Goal: Task Accomplishment & Management: Use online tool/utility

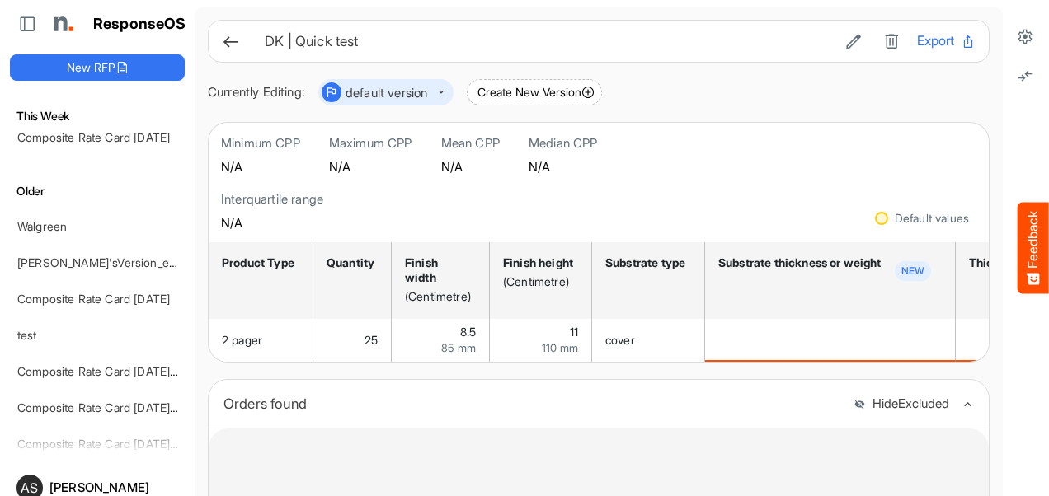
scroll to position [862, 0]
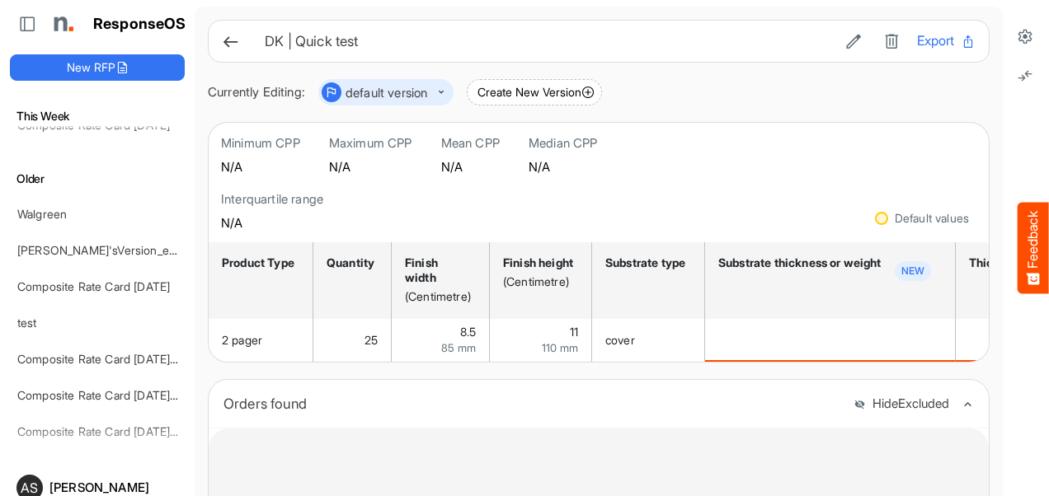
click at [437, 87] on button "dropdownbutton" at bounding box center [393, 92] width 104 height 20
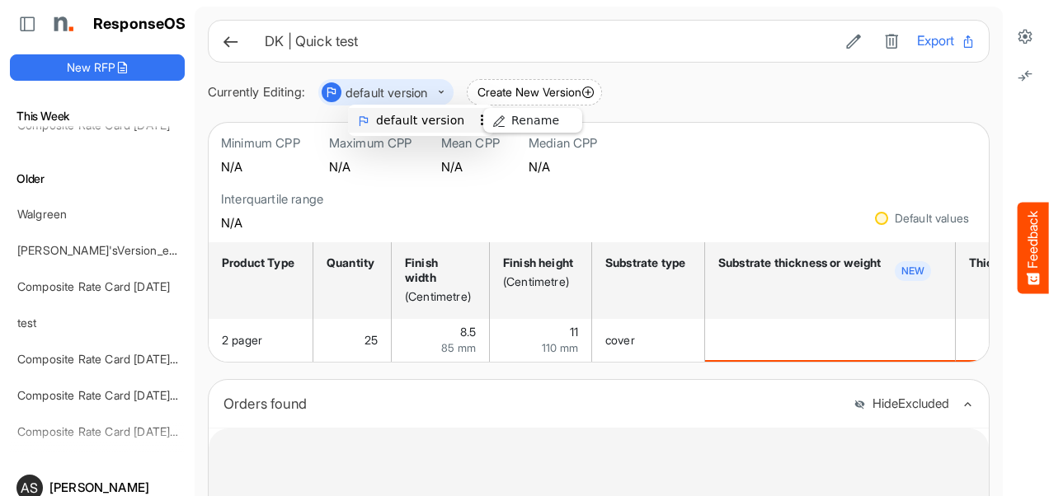
click at [475, 123] on span "default version" at bounding box center [481, 120] width 13 height 25
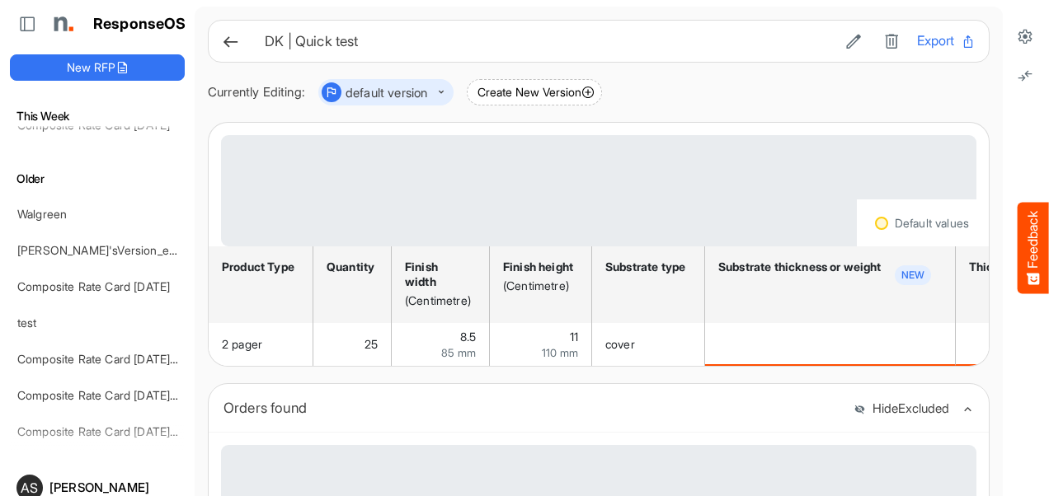
click at [584, 190] on div "Loading..." at bounding box center [598, 190] width 755 height 111
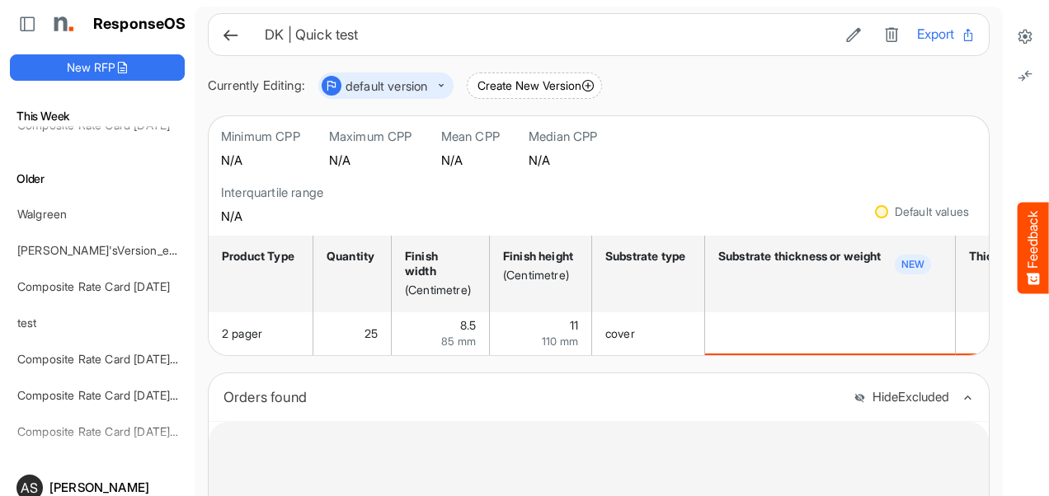
scroll to position [0, 0]
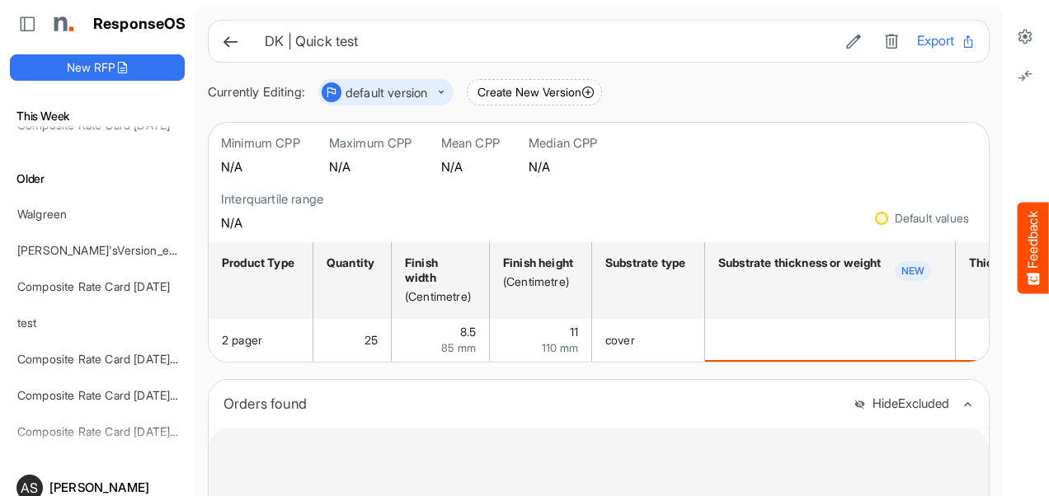
click at [233, 40] on icon at bounding box center [230, 41] width 17 height 17
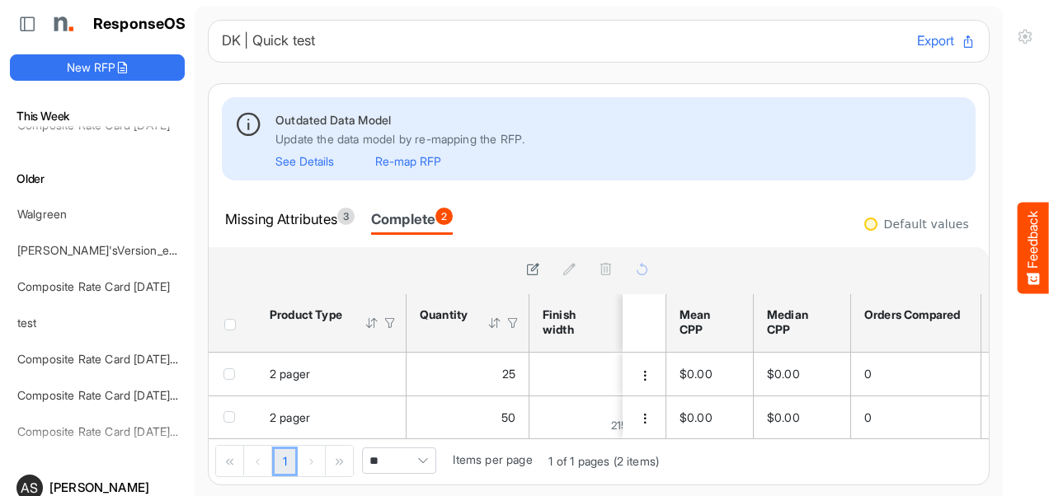
click at [251, 121] on icon at bounding box center [248, 123] width 27 height 27
click at [290, 162] on button "See Details" at bounding box center [304, 161] width 59 height 12
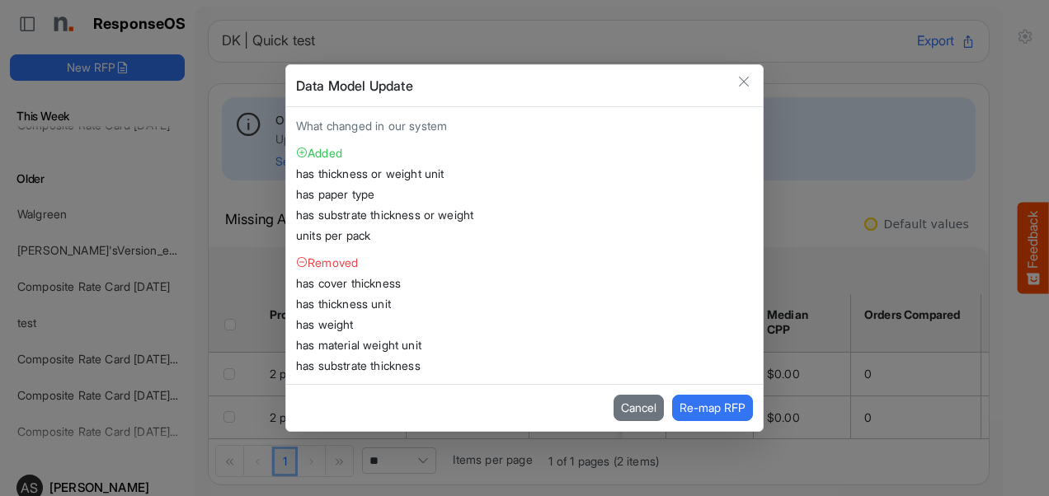
click at [435, 174] on li "has thickness or weight unit" at bounding box center [524, 173] width 457 height 17
click at [695, 404] on button "Re-map RFP" at bounding box center [712, 408] width 81 height 26
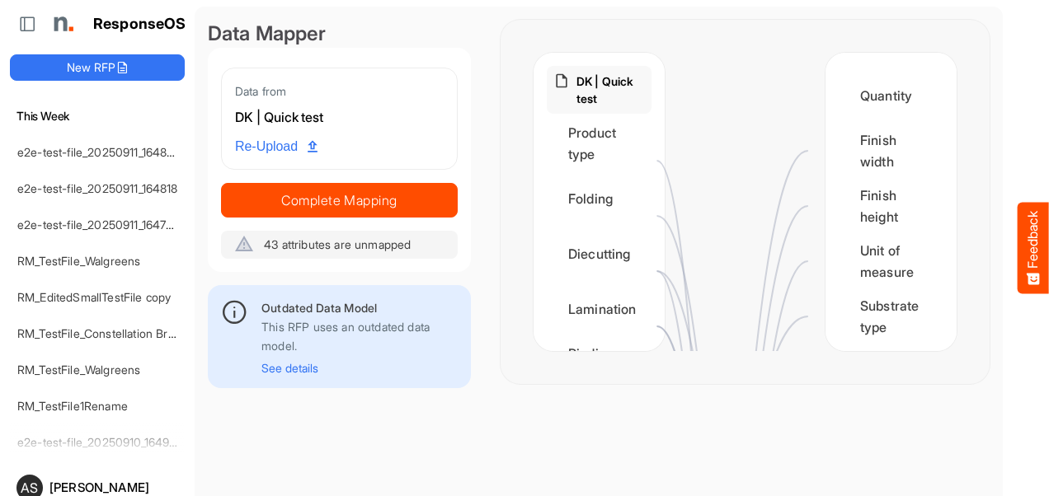
click at [280, 369] on button "See details" at bounding box center [289, 368] width 57 height 12
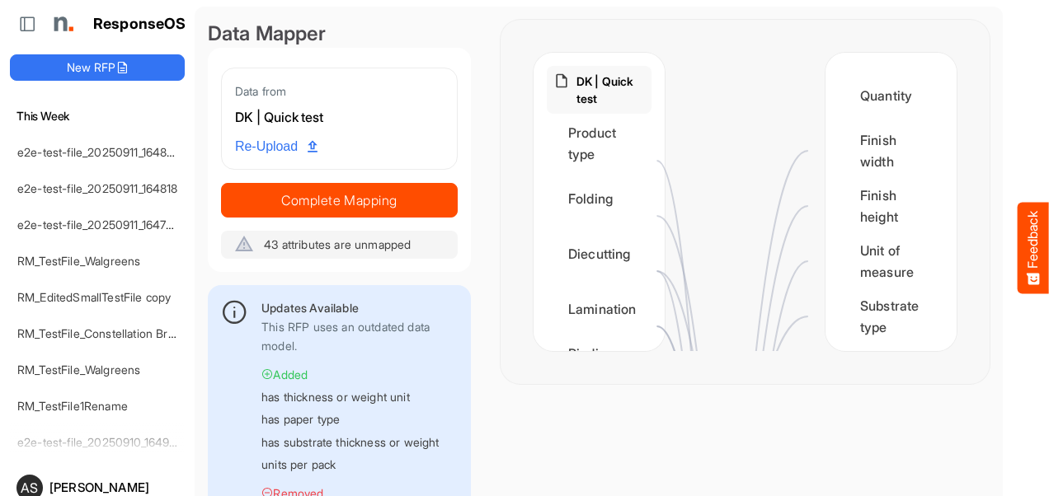
click at [390, 360] on div "This RFP uses an outdated data model. Added has thickness or weight unit has pa…" at bounding box center [359, 465] width 196 height 297
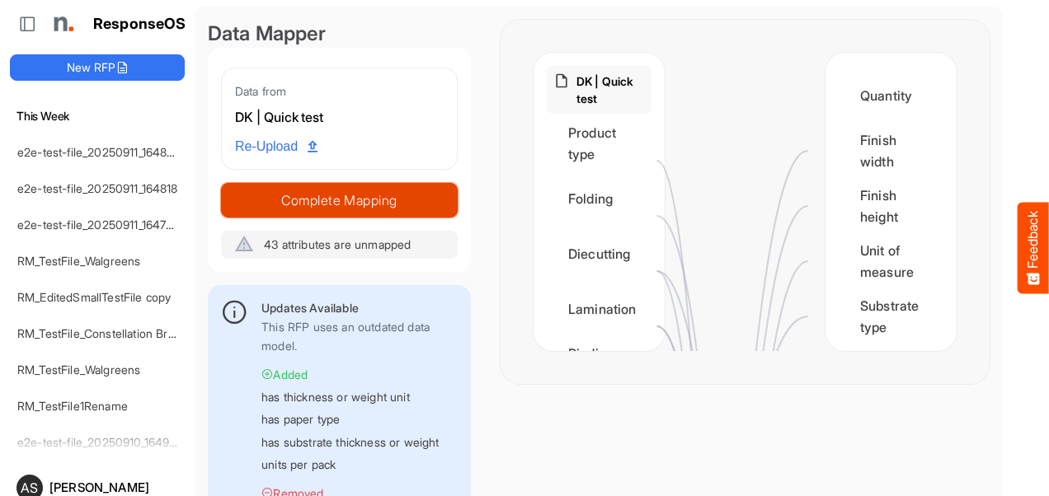
click at [297, 200] on span "Complete Mapping" at bounding box center [339, 200] width 235 height 23
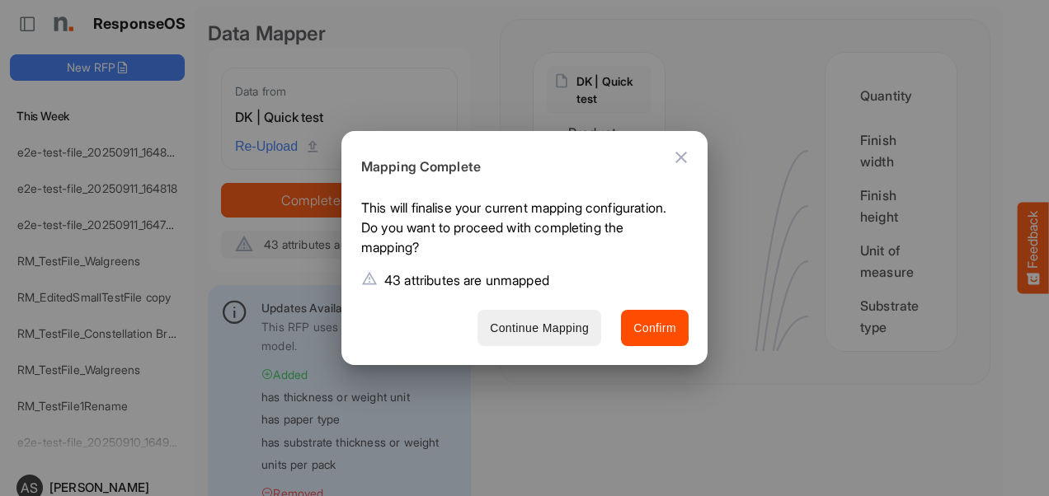
click at [571, 327] on span "Continue Mapping" at bounding box center [539, 328] width 99 height 21
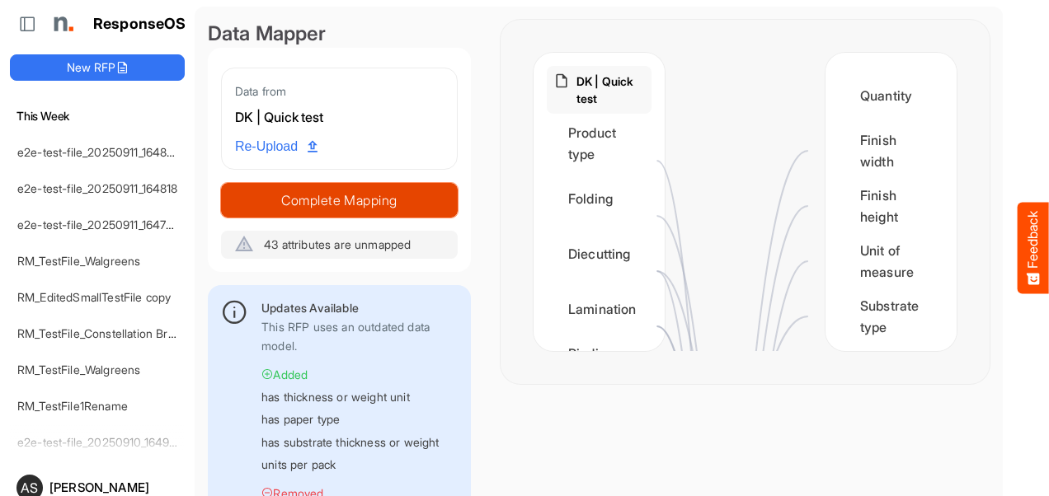
click at [407, 200] on span "Complete Mapping" at bounding box center [339, 200] width 235 height 23
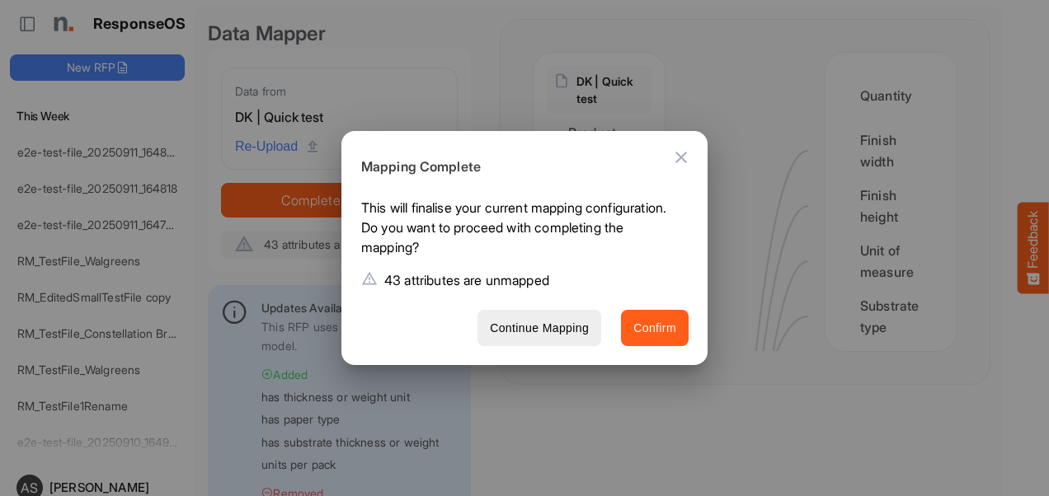
click at [649, 325] on span "Confirm" at bounding box center [654, 328] width 43 height 21
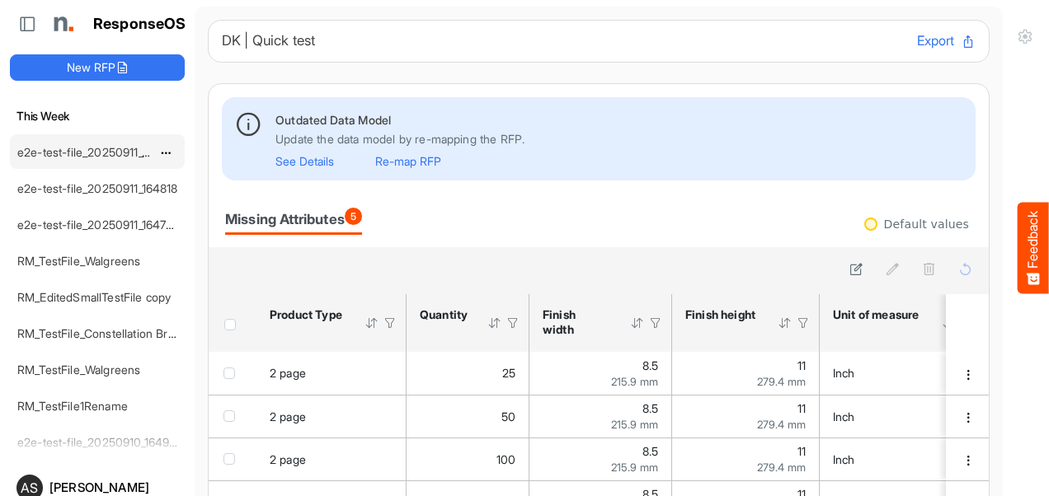
click at [94, 153] on link "e2e-test-file_20250911_164826" at bounding box center [98, 152] width 163 height 14
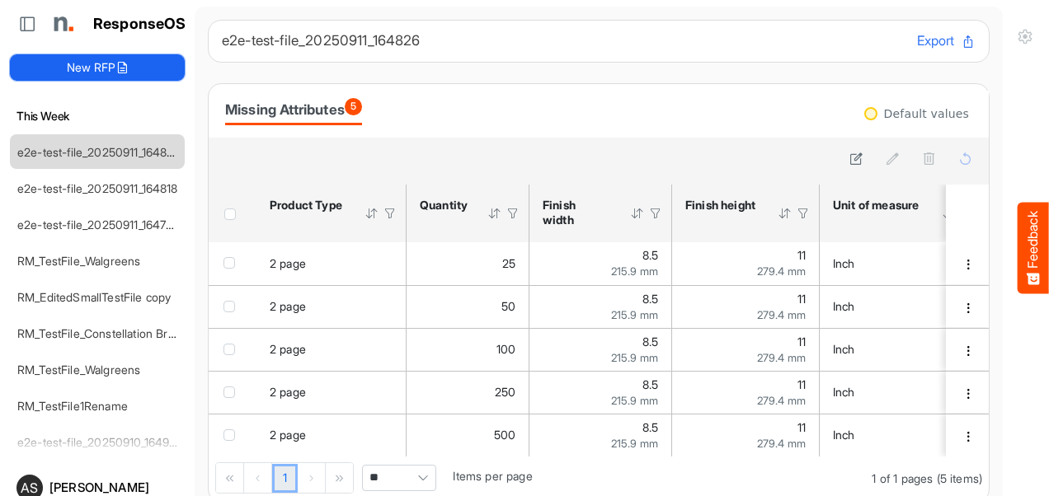
click at [107, 68] on button "New RFP" at bounding box center [97, 67] width 175 height 26
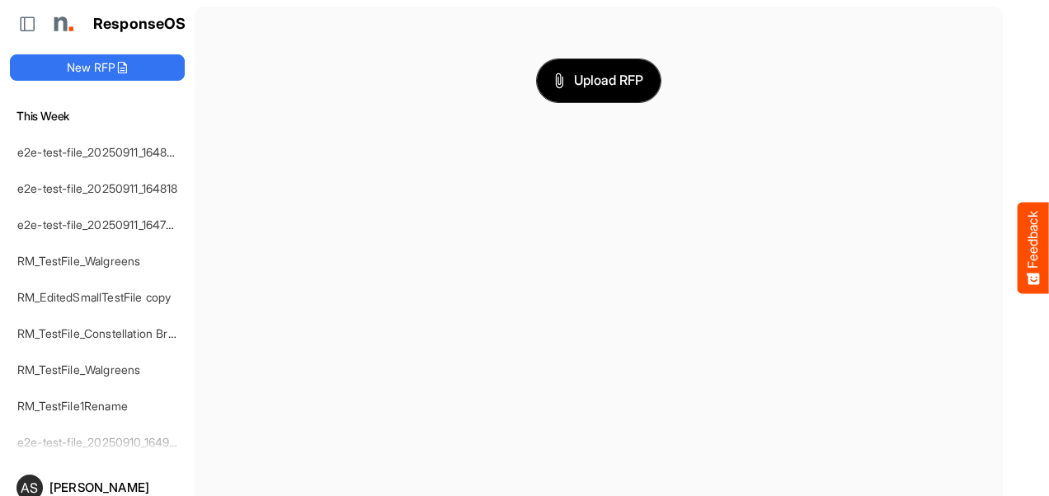
click at [597, 79] on span "Upload RFP" at bounding box center [598, 80] width 89 height 21
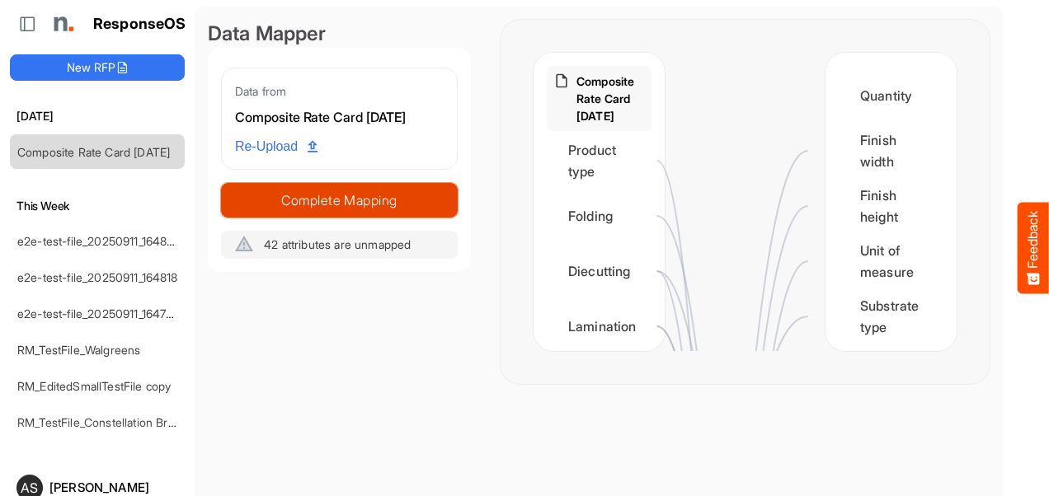
click at [340, 206] on span "Complete Mapping" at bounding box center [339, 200] width 235 height 23
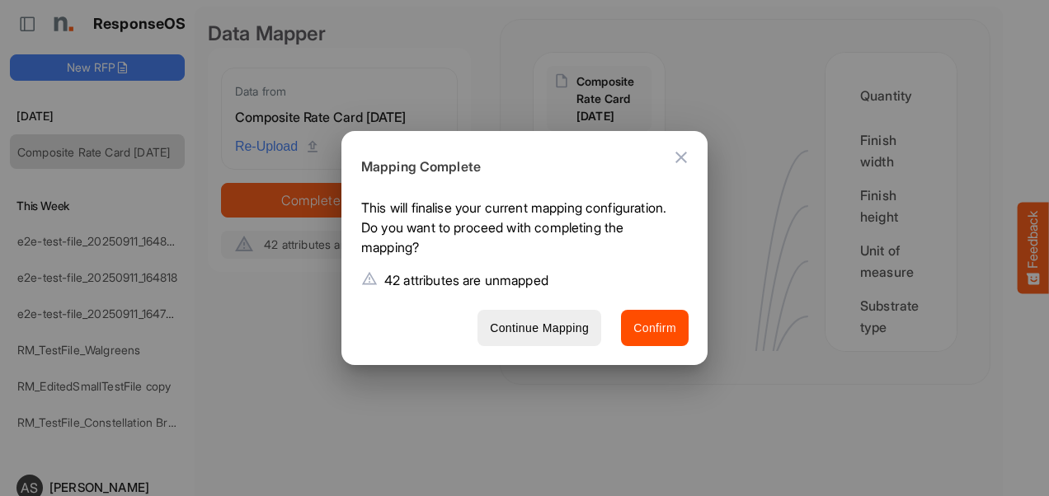
click at [677, 152] on icon "Close dialog" at bounding box center [681, 158] width 12 height 12
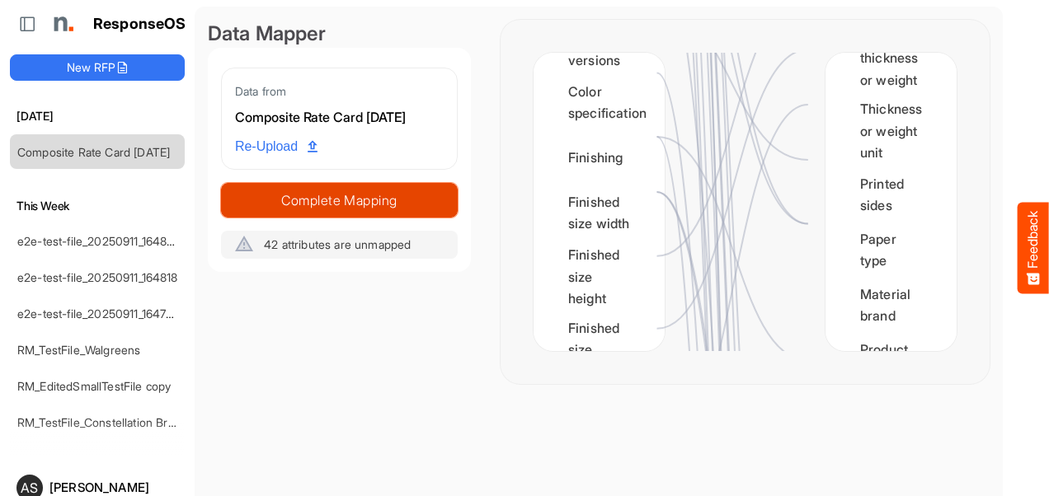
scroll to position [120, 0]
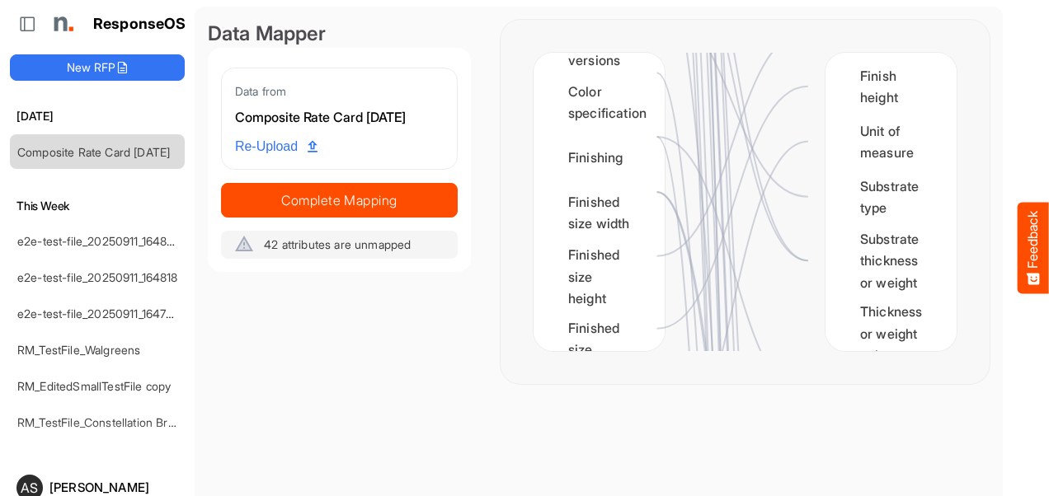
click at [919, 101] on div "Quantity Finish width Finish height Unit of measure Substrate type Substrate th…" at bounding box center [890, 202] width 131 height 298
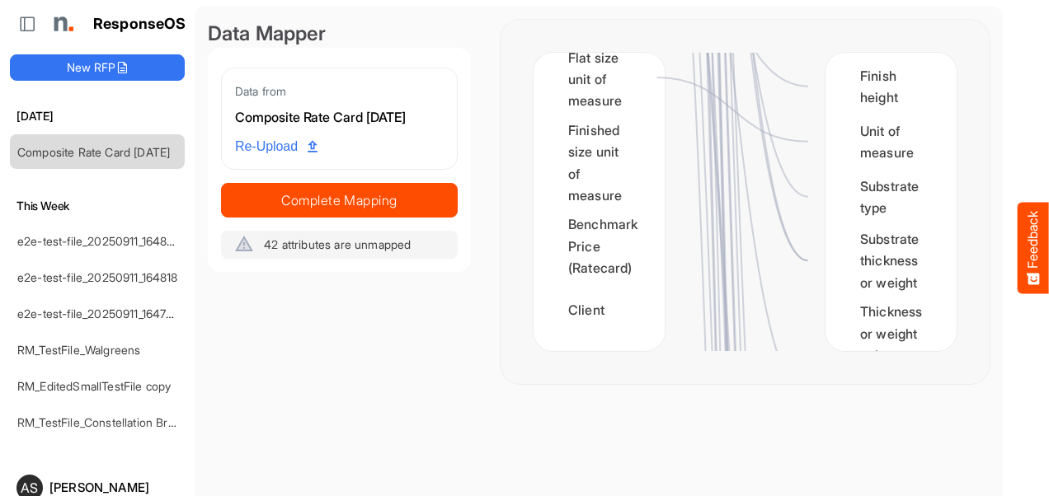
scroll to position [1209, 0]
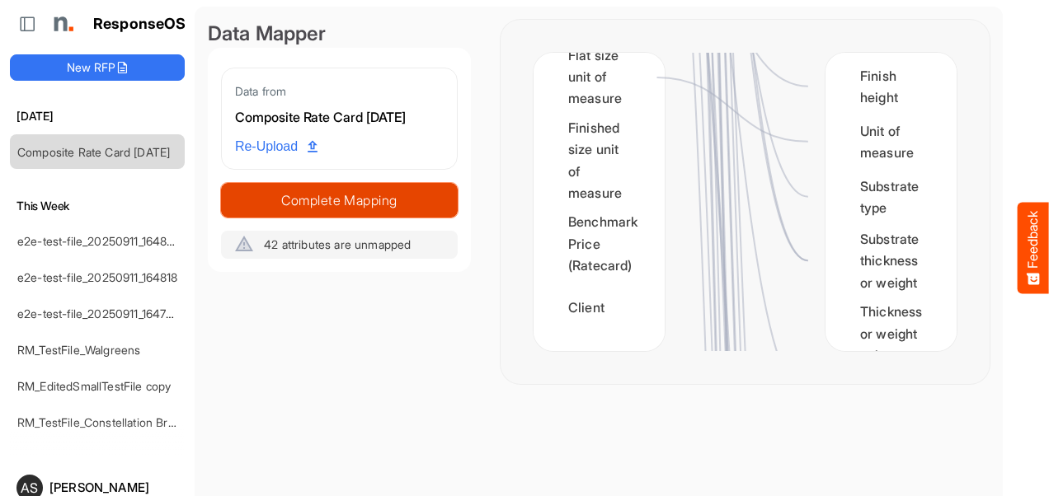
click at [307, 199] on span "Complete Mapping" at bounding box center [339, 200] width 235 height 23
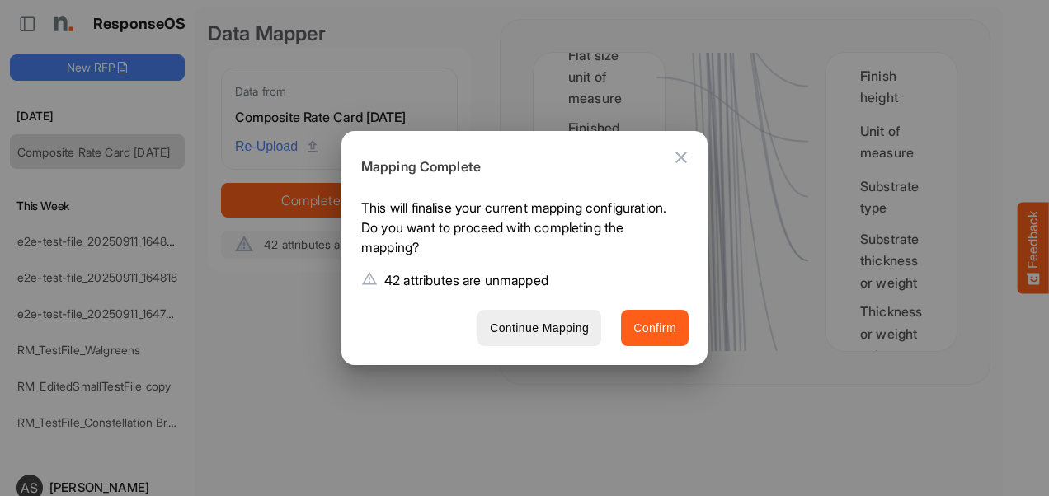
click at [637, 330] on span "Confirm" at bounding box center [654, 328] width 43 height 21
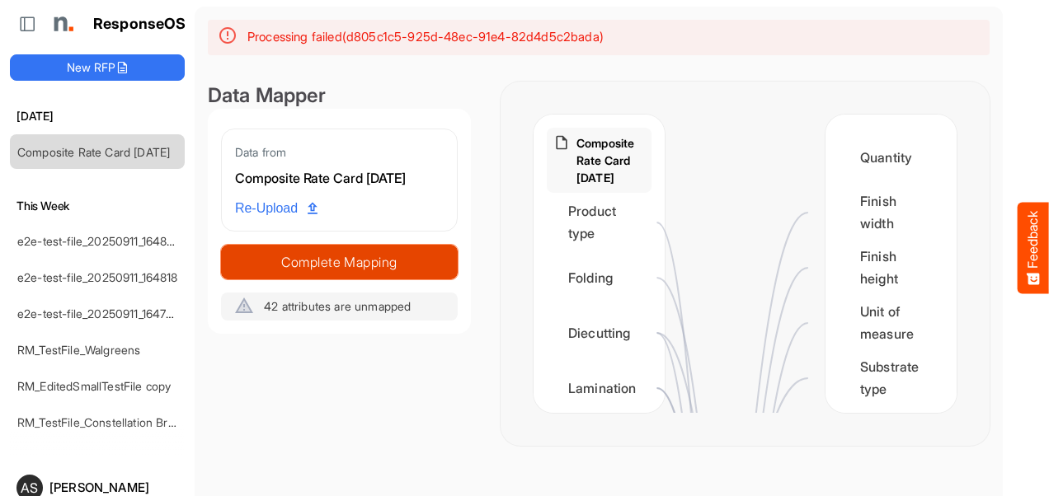
click at [308, 256] on span "Complete Mapping" at bounding box center [339, 262] width 235 height 23
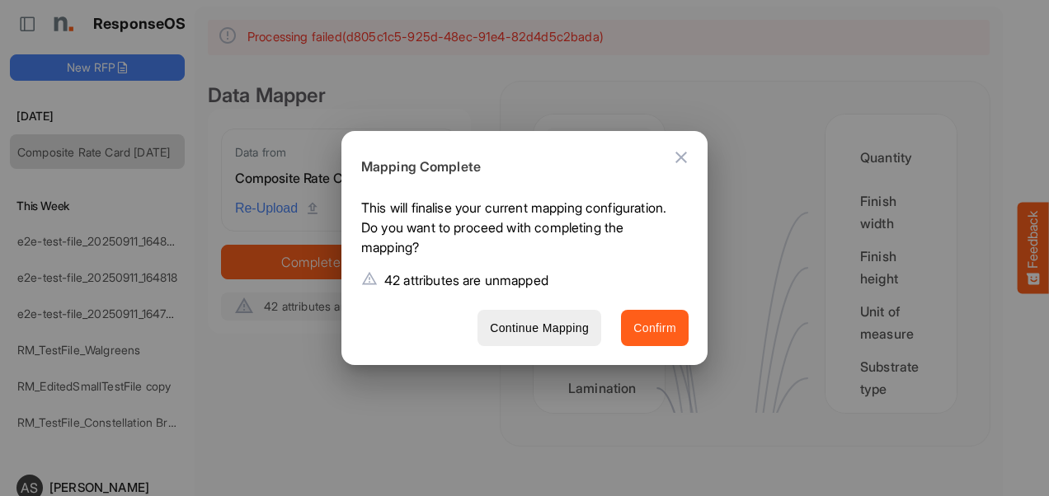
click at [661, 336] on span "Confirm" at bounding box center [654, 328] width 43 height 21
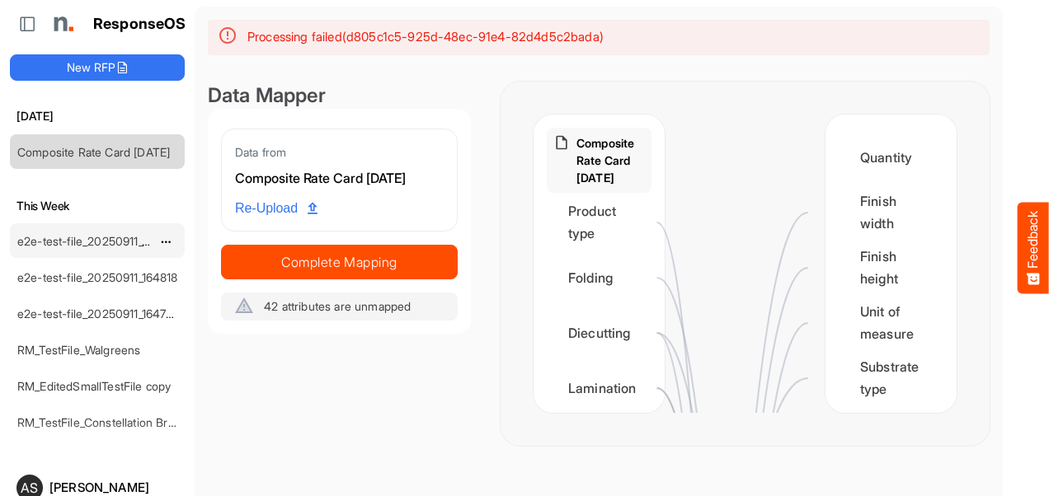
click at [96, 241] on link "e2e-test-file_20250911_164826" at bounding box center [98, 241] width 163 height 14
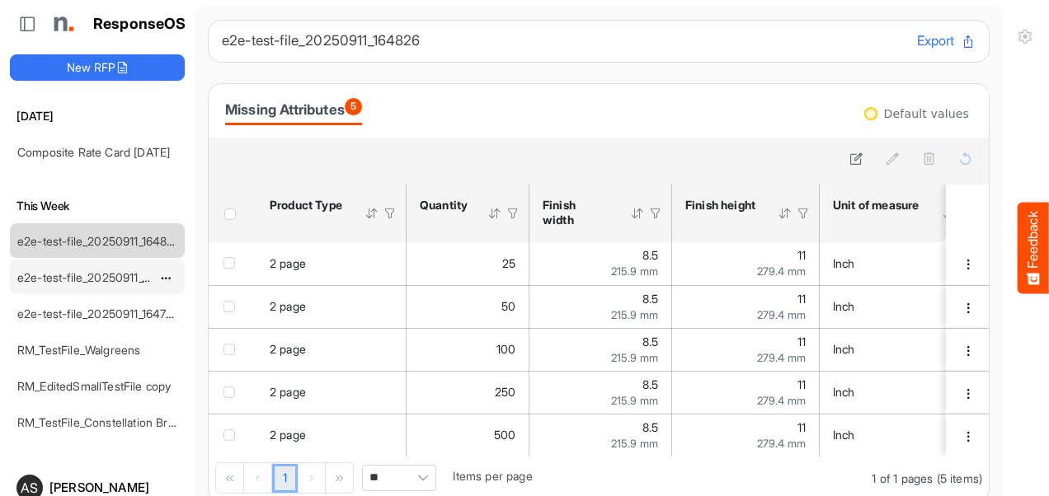
click at [44, 277] on link "e2e-test-file_20250911_164818" at bounding box center [97, 277] width 161 height 14
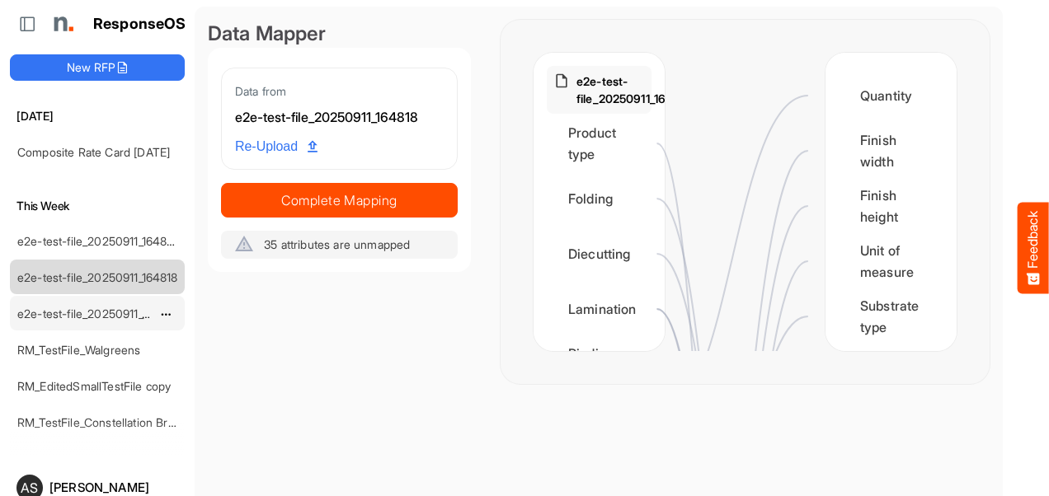
click at [63, 312] on link "e2e-test-file_20250911_164738" at bounding box center [98, 314] width 162 height 14
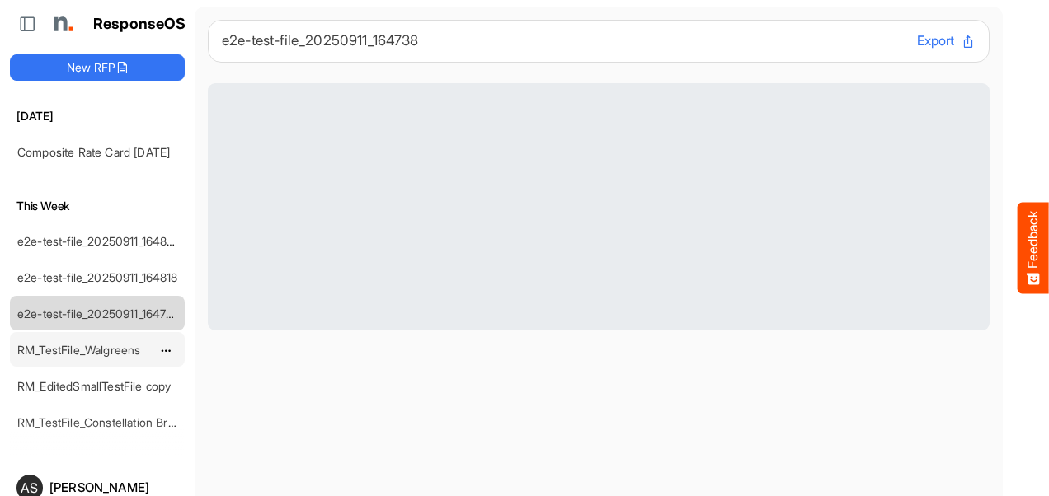
click at [54, 343] on link "RM_TestFile_Walgreens" at bounding box center [78, 350] width 123 height 14
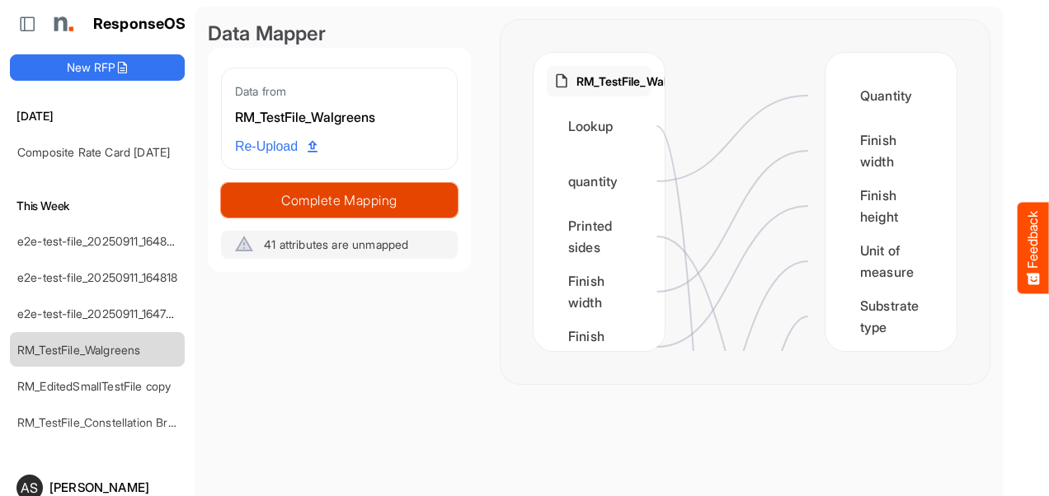
click at [378, 203] on span "Complete Mapping" at bounding box center [339, 200] width 235 height 23
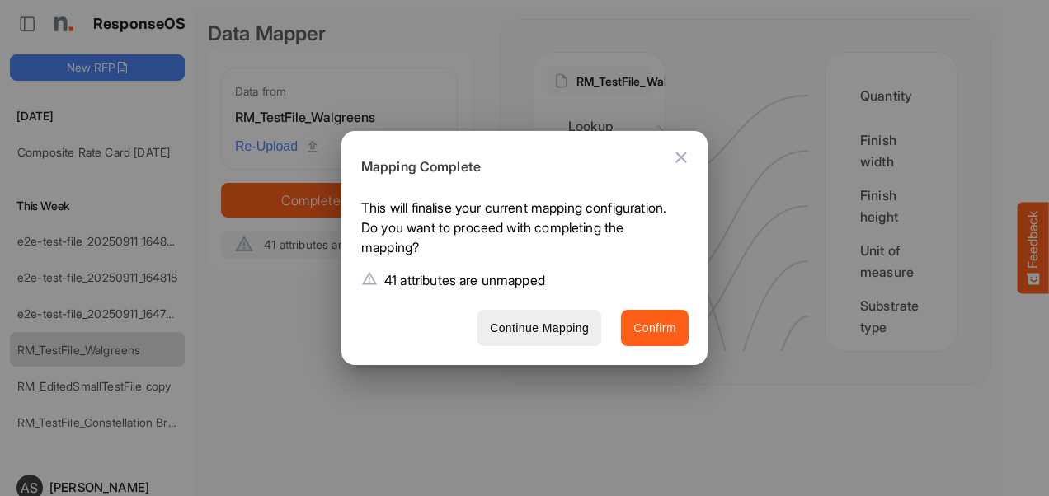
click at [651, 334] on span "Confirm" at bounding box center [654, 328] width 43 height 21
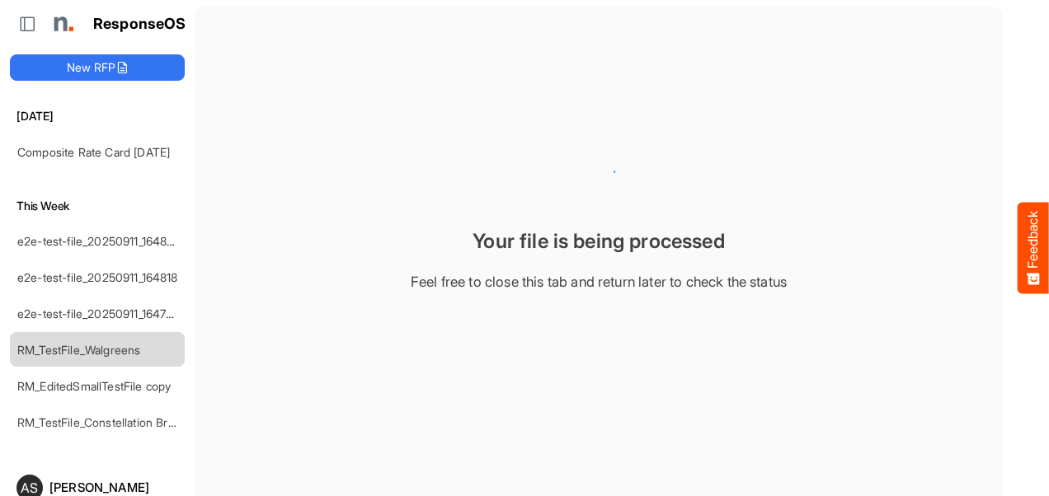
click at [651, 334] on main "Your file is being processed Feel free to close this tab and return later to ch…" at bounding box center [599, 280] width 808 height 546
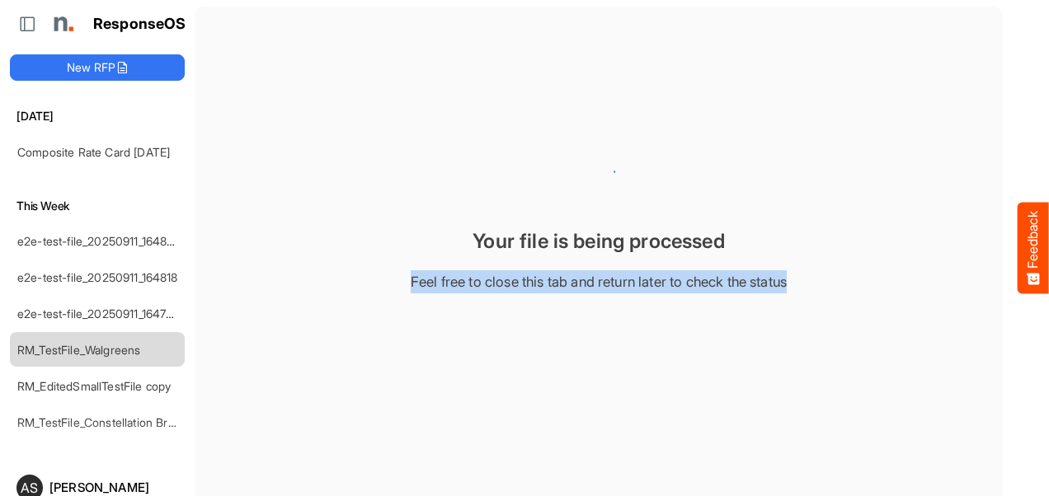
click at [651, 334] on main "Your file is being processed Feel free to close this tab and return later to ch…" at bounding box center [599, 280] width 808 height 546
click at [655, 335] on main "Your file is being processed Feel free to close this tab and return later to ch…" at bounding box center [599, 280] width 808 height 546
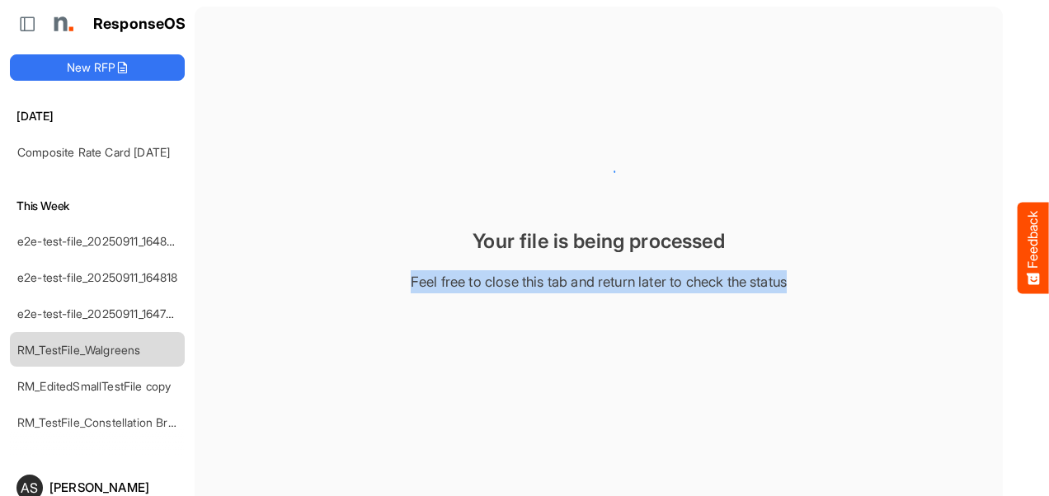
click at [655, 335] on main "Your file is being processed Feel free to close this tab and return later to ch…" at bounding box center [599, 280] width 808 height 546
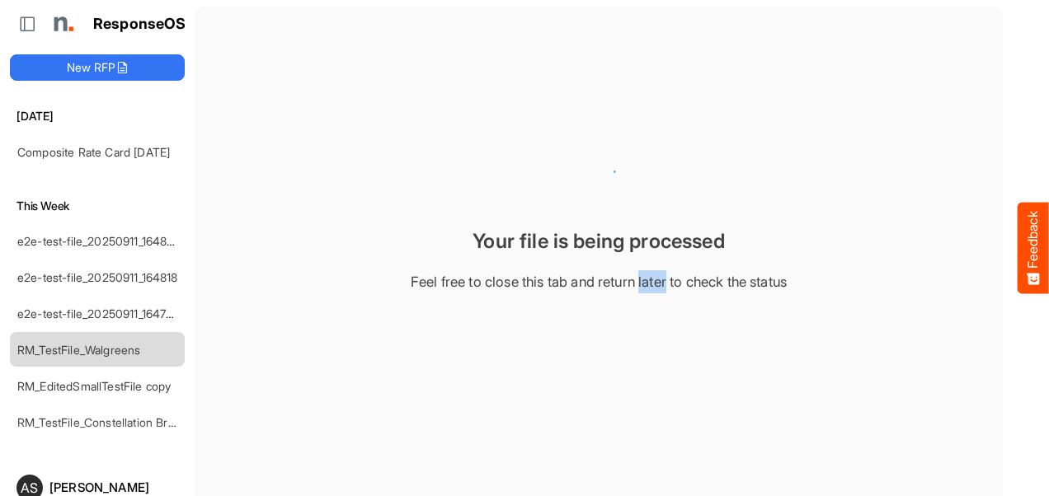
click at [655, 335] on main "Your file is being processed Feel free to close this tab and return later to ch…" at bounding box center [599, 280] width 808 height 546
click at [670, 272] on div "Feel free to close this tab and return later to check the status" at bounding box center [599, 281] width 782 height 23
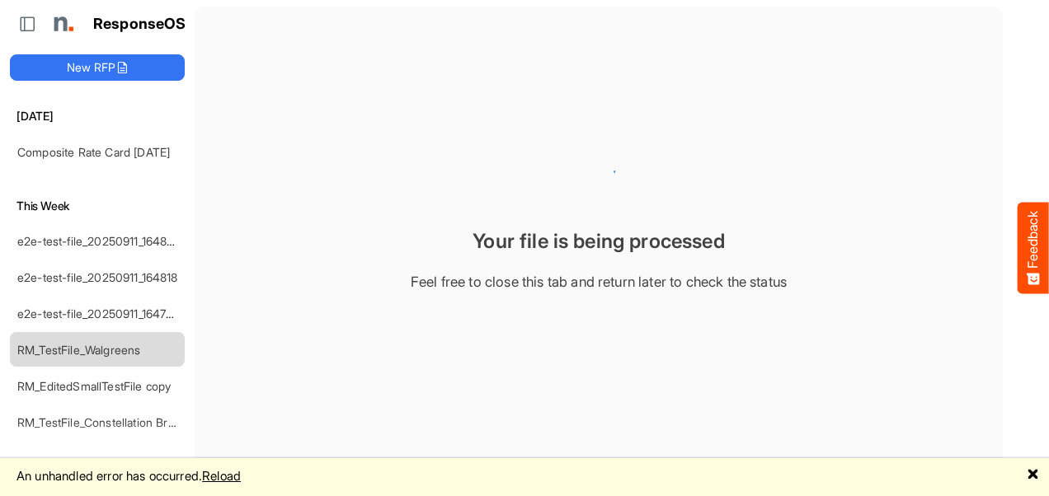
click at [1036, 475] on link "🗙" at bounding box center [1033, 475] width 12 height 21
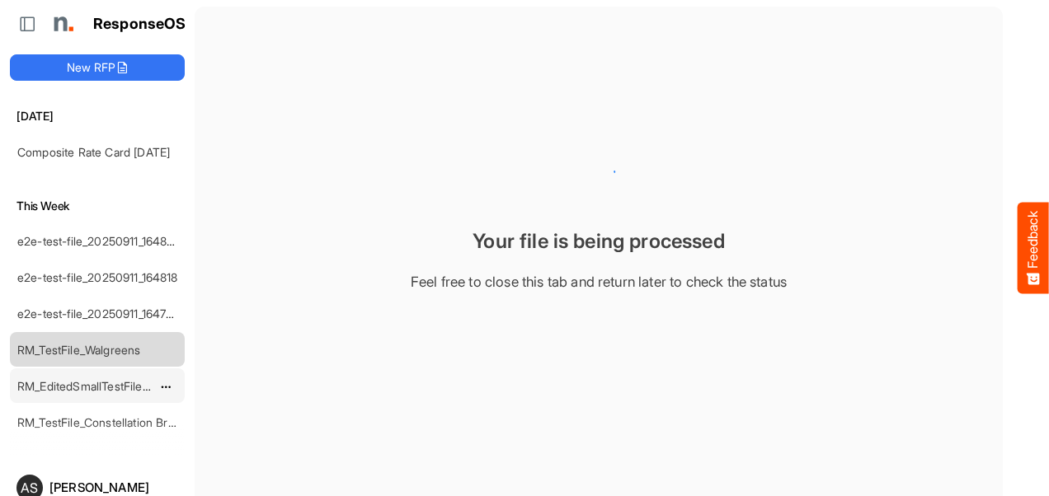
click at [106, 386] on link "RM_EditedSmallTestFile copy" at bounding box center [93, 386] width 153 height 14
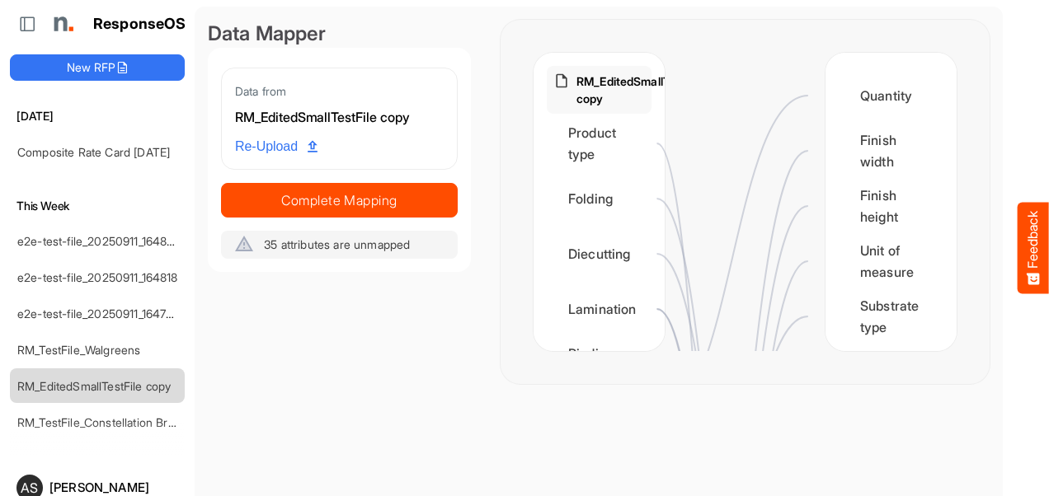
click at [108, 423] on div "Today Composite Rate Card May 15 This Week e2e-test-file_20250911_164826 e2e-te…" at bounding box center [97, 280] width 175 height 347
click at [122, 421] on div "Today Composite Rate Card May 15 This Week e2e-test-file_20250911_164826 e2e-te…" at bounding box center [97, 280] width 175 height 347
click at [135, 416] on link "RM_TestFile_Constellation Brands - ROS prices" at bounding box center [140, 423] width 247 height 14
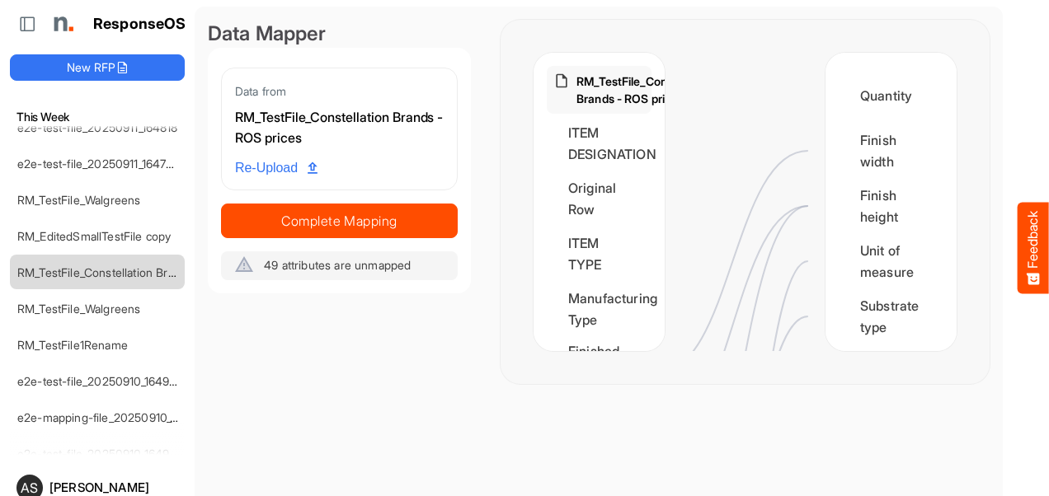
scroll to position [165, 0]
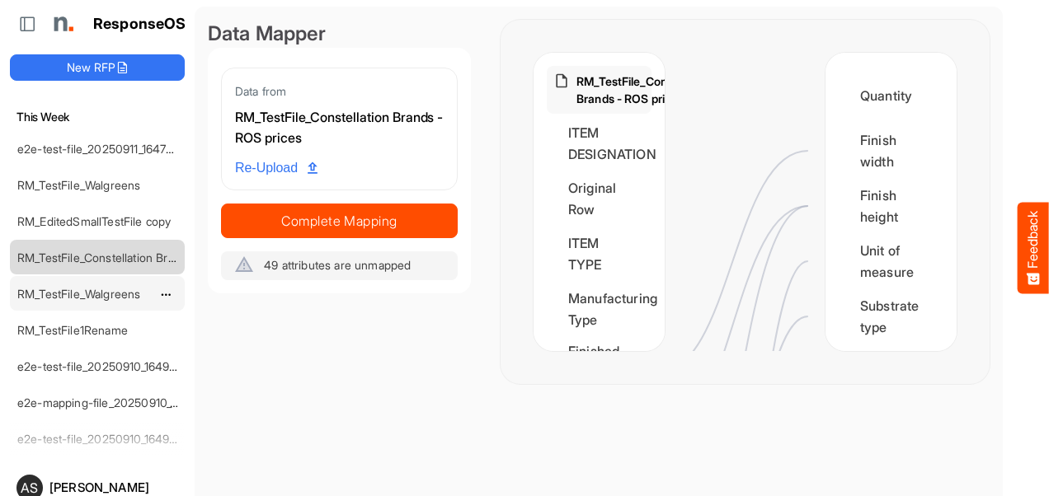
click at [107, 294] on link "RM_TestFile_Walgreens" at bounding box center [78, 294] width 123 height 14
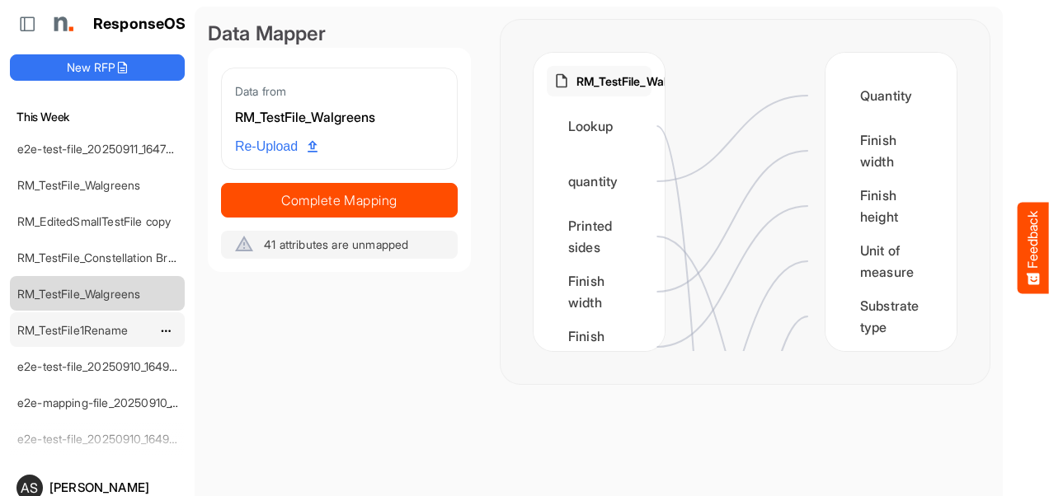
click at [100, 316] on div "RM_TestFile1Rename" at bounding box center [84, 329] width 147 height 33
click at [93, 325] on link "RM_TestFile1Rename" at bounding box center [72, 330] width 110 height 14
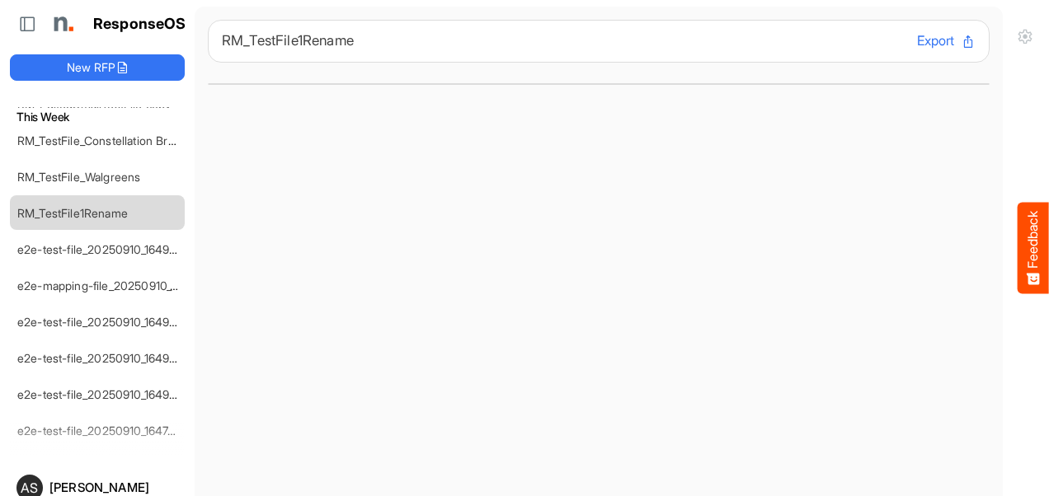
scroll to position [297, 0]
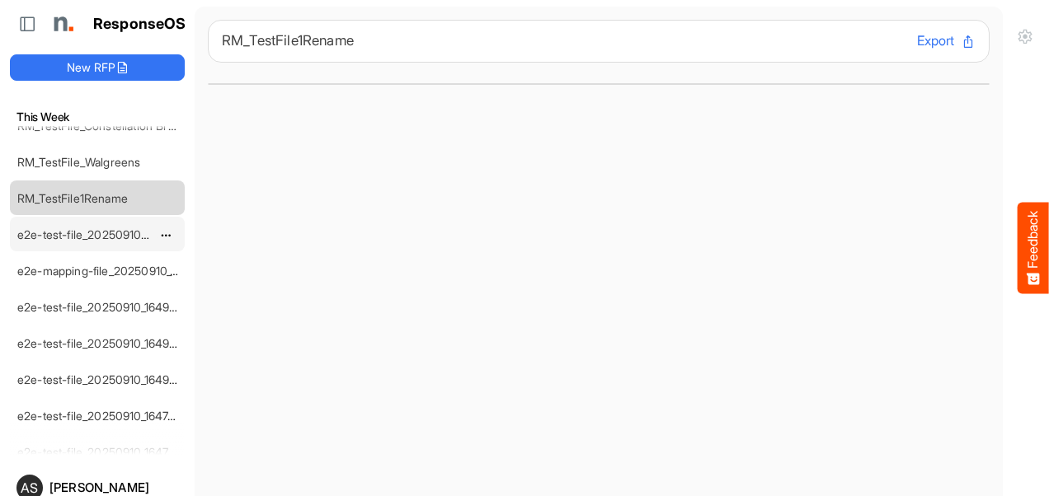
click at [125, 230] on link "e2e-test-file_20250910_164946" at bounding box center [100, 235] width 167 height 14
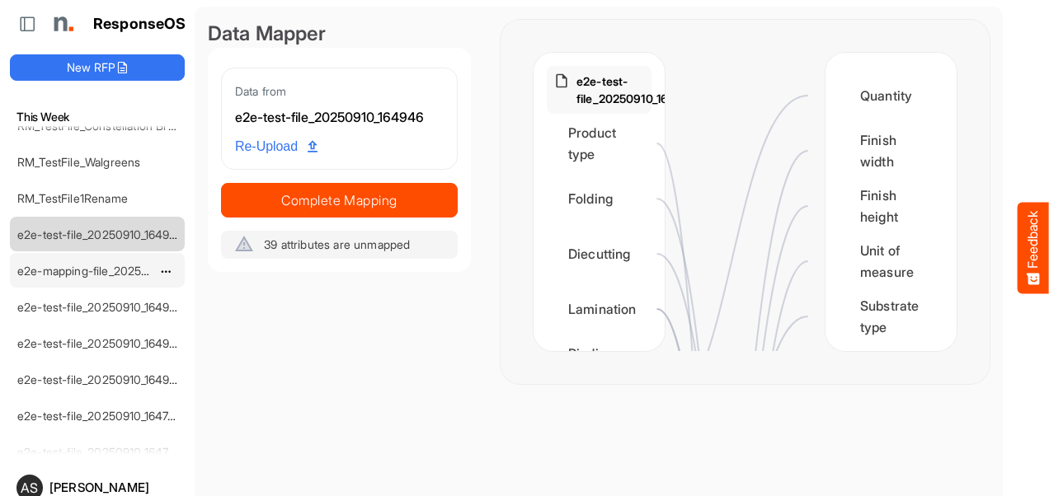
click at [134, 264] on link "e2e-mapping-file_20250910_164923" at bounding box center [112, 271] width 191 height 14
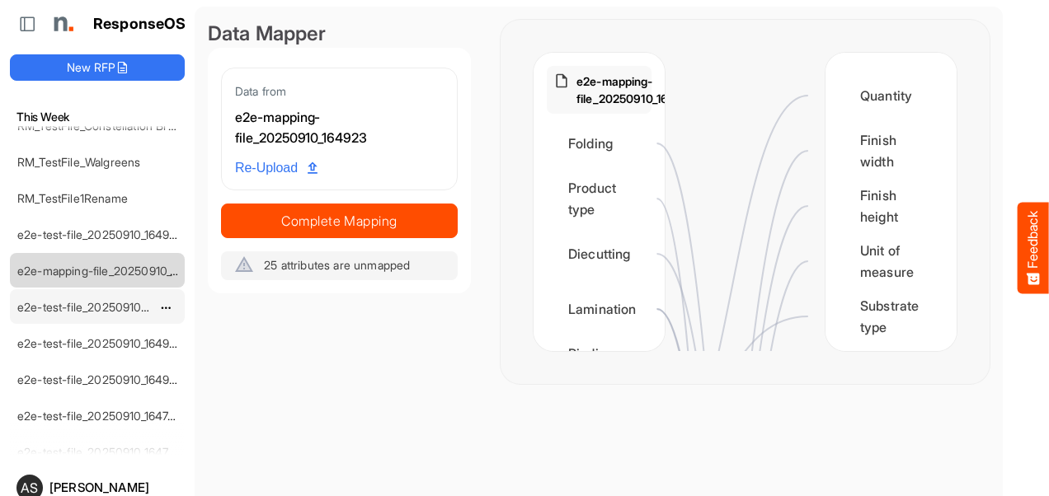
click at [115, 300] on link "e2e-test-file_20250910_164923" at bounding box center [100, 307] width 166 height 14
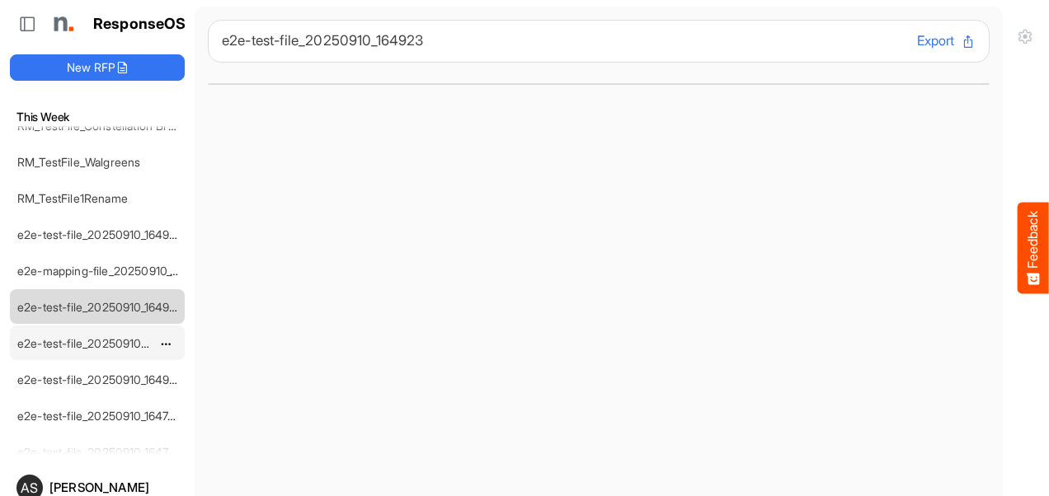
click at [97, 336] on link "e2e-test-file_20250910_164923" at bounding box center [100, 343] width 166 height 14
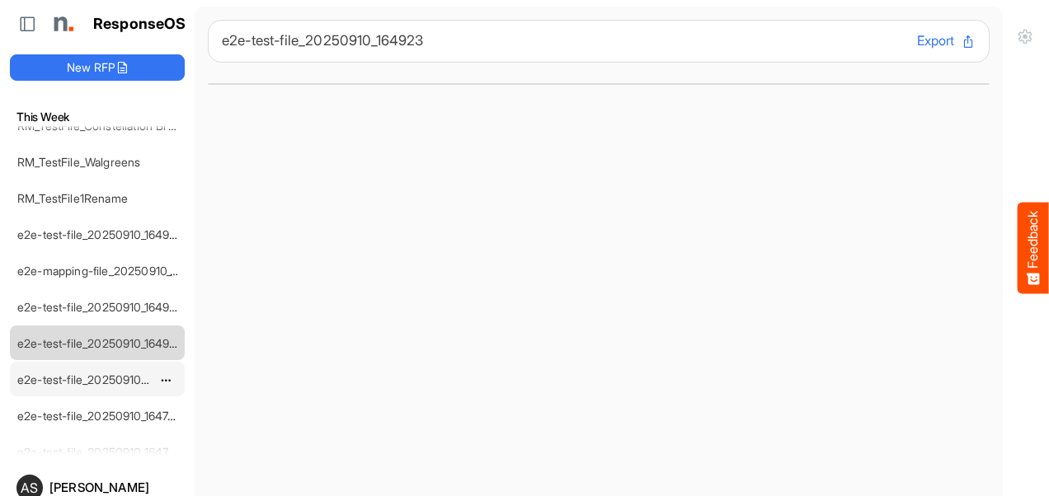
click at [92, 363] on div "e2e-test-file_20250910_164923" at bounding box center [84, 379] width 147 height 33
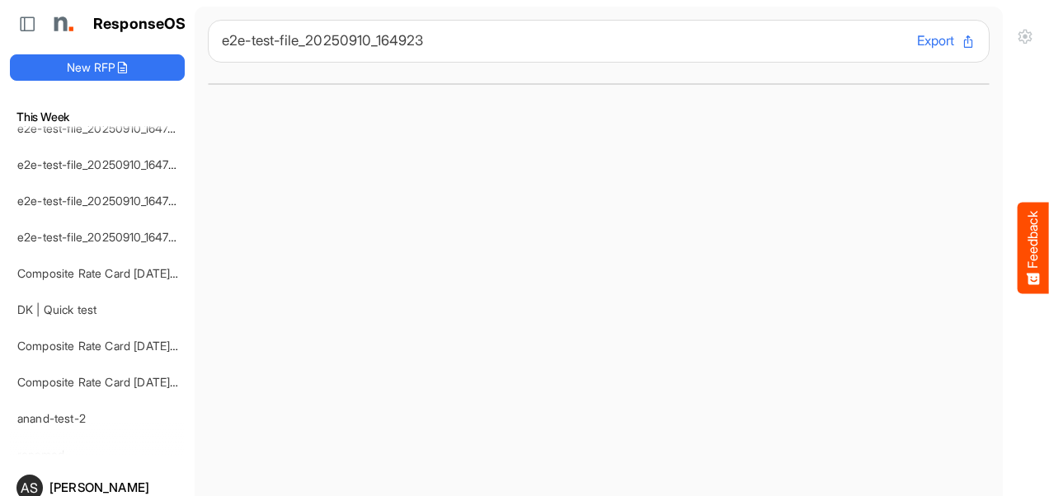
scroll to position [594, 0]
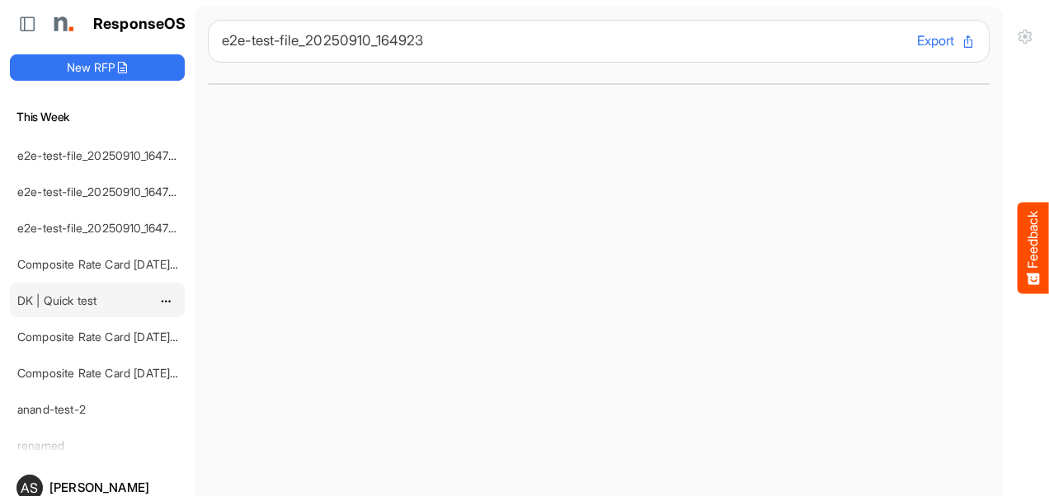
click at [69, 294] on link "DK | Quick test" at bounding box center [56, 301] width 79 height 14
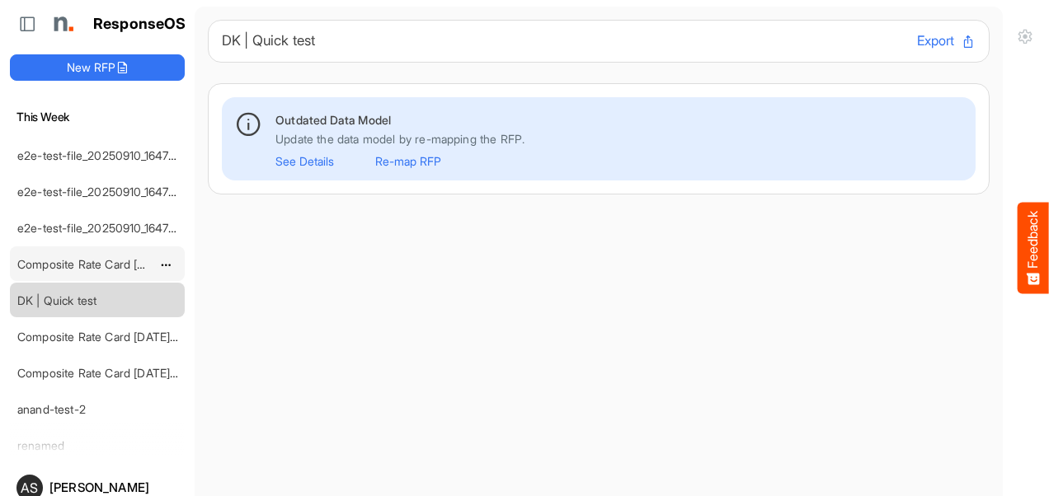
click at [79, 257] on link "Composite Rate Card [DATE]_smaller" at bounding box center [114, 264] width 195 height 14
